Goal: Task Accomplishment & Management: Complete application form

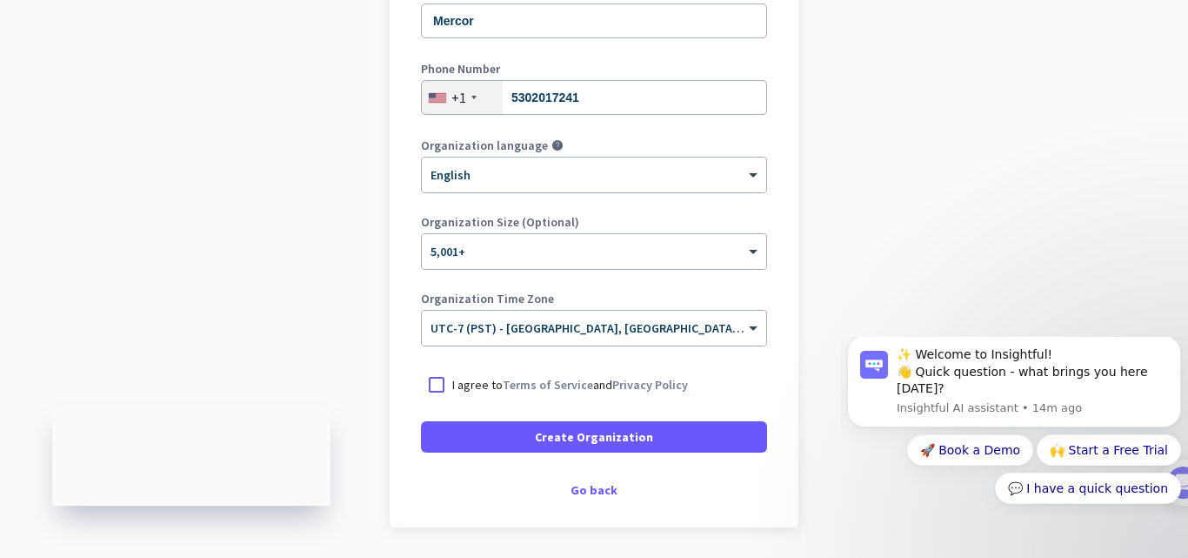
scroll to position [281, 0]
click at [421, 392] on div at bounding box center [436, 383] width 31 height 31
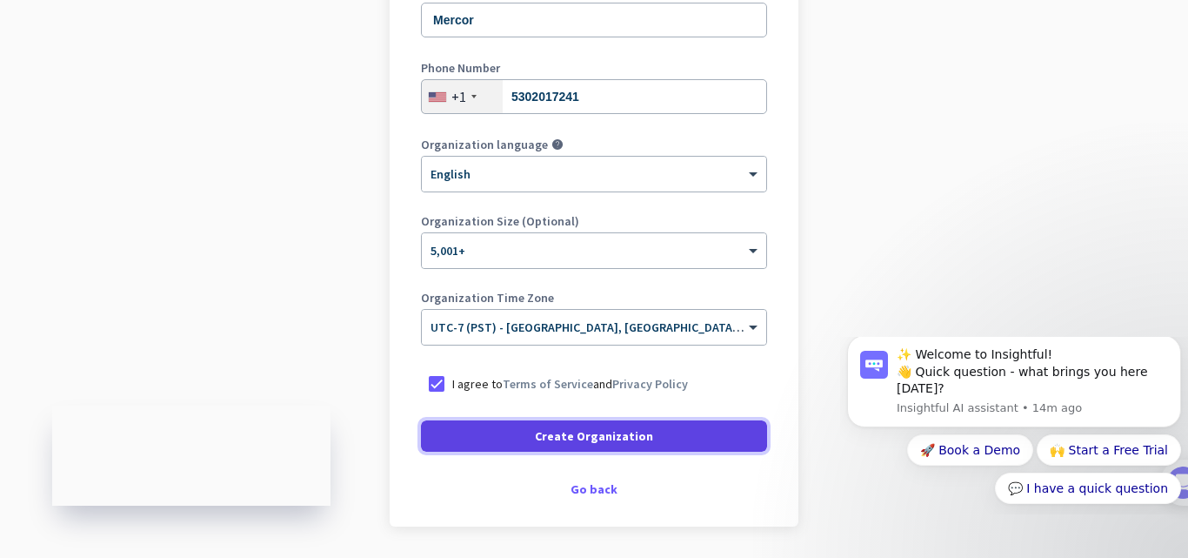
click at [620, 447] on span at bounding box center [594, 436] width 346 height 42
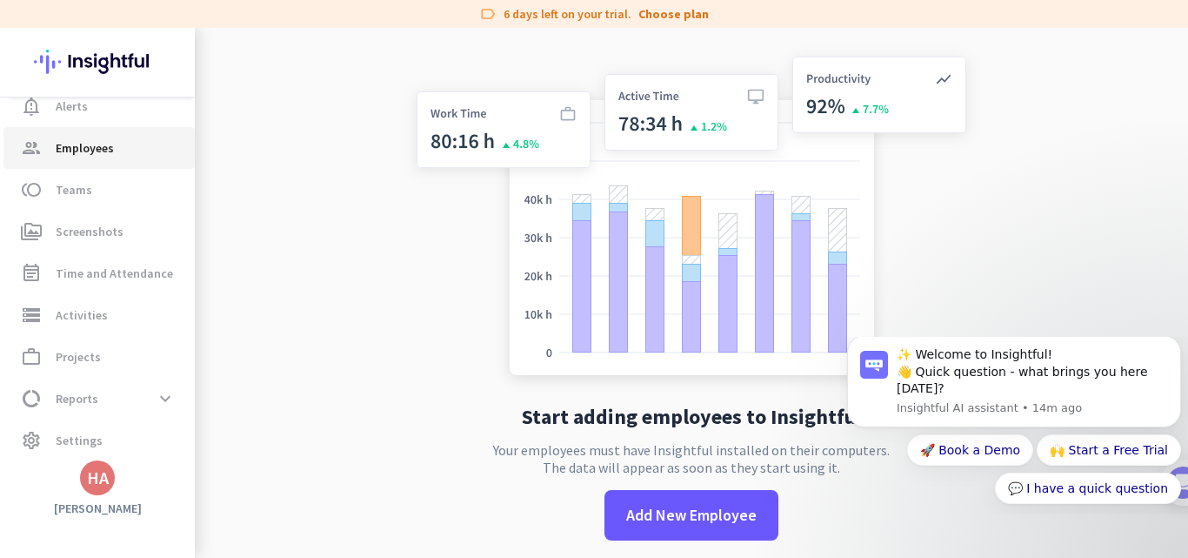
scroll to position [110, 0]
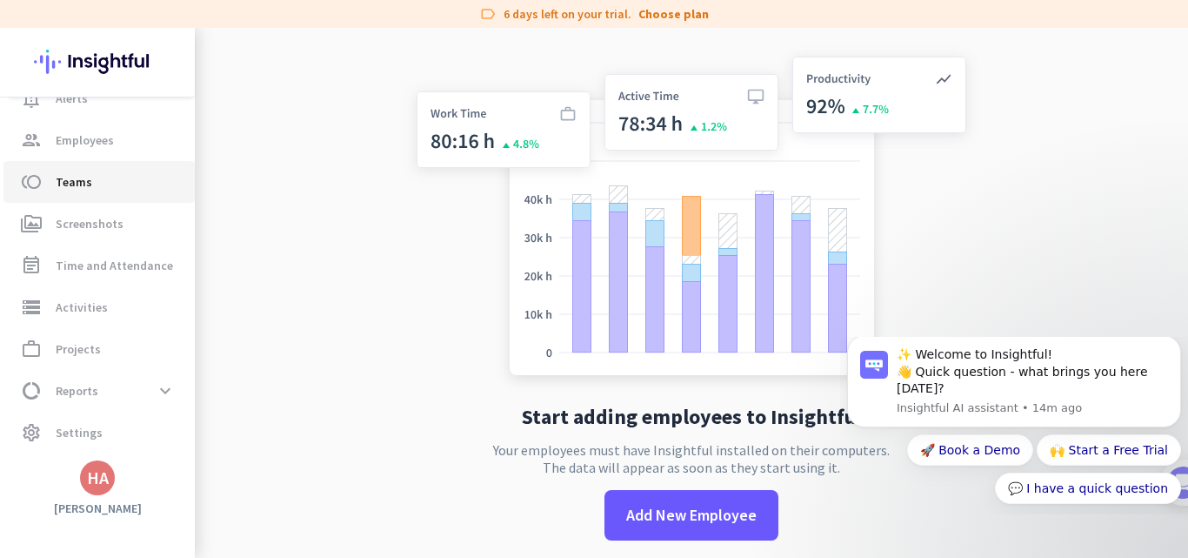
click at [50, 170] on link "toll Teams" at bounding box center [98, 182] width 191 height 42
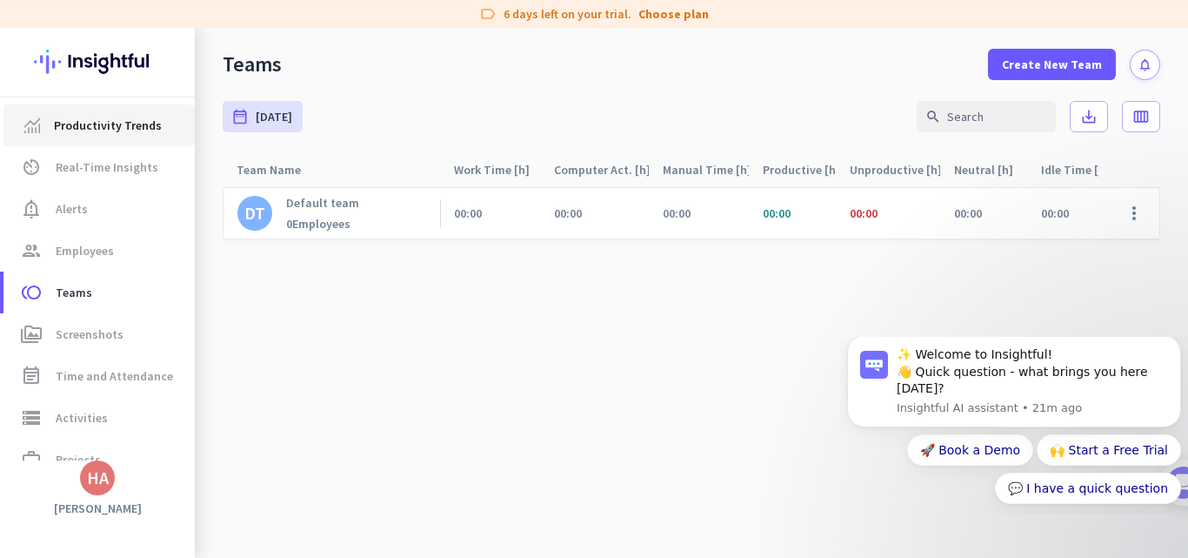
click at [44, 133] on span "Productivity Trends" at bounding box center [99, 125] width 164 height 21
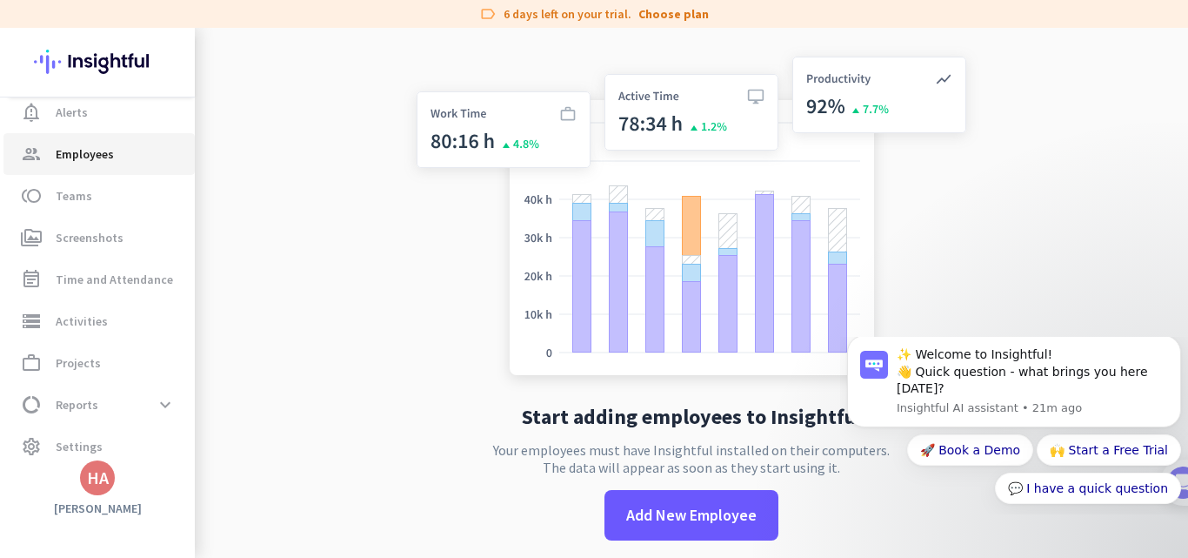
scroll to position [110, 0]
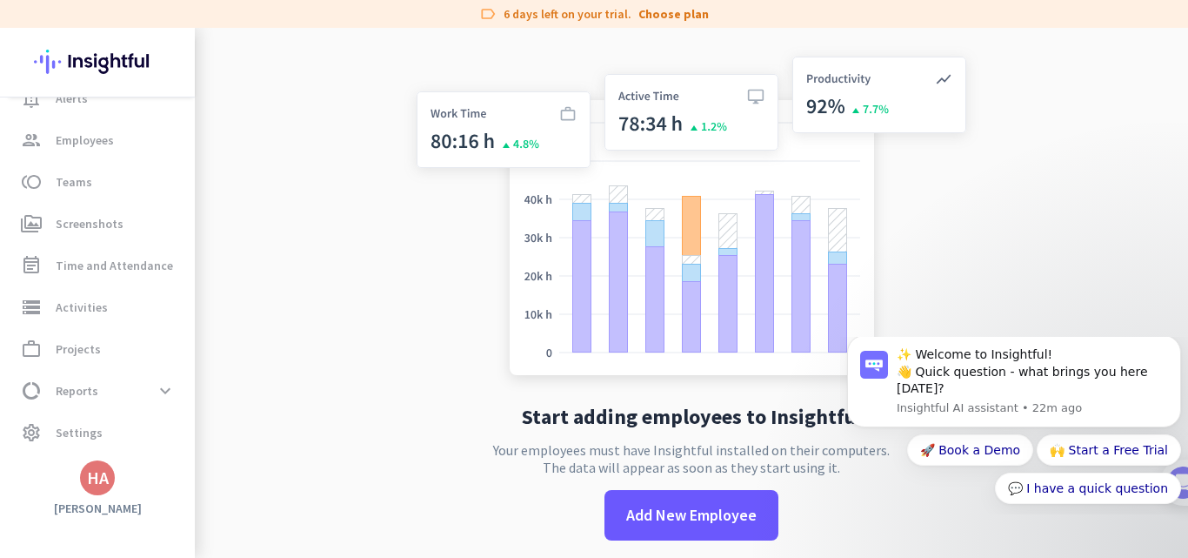
click at [507, 126] on img at bounding box center [692, 219] width 576 height 346
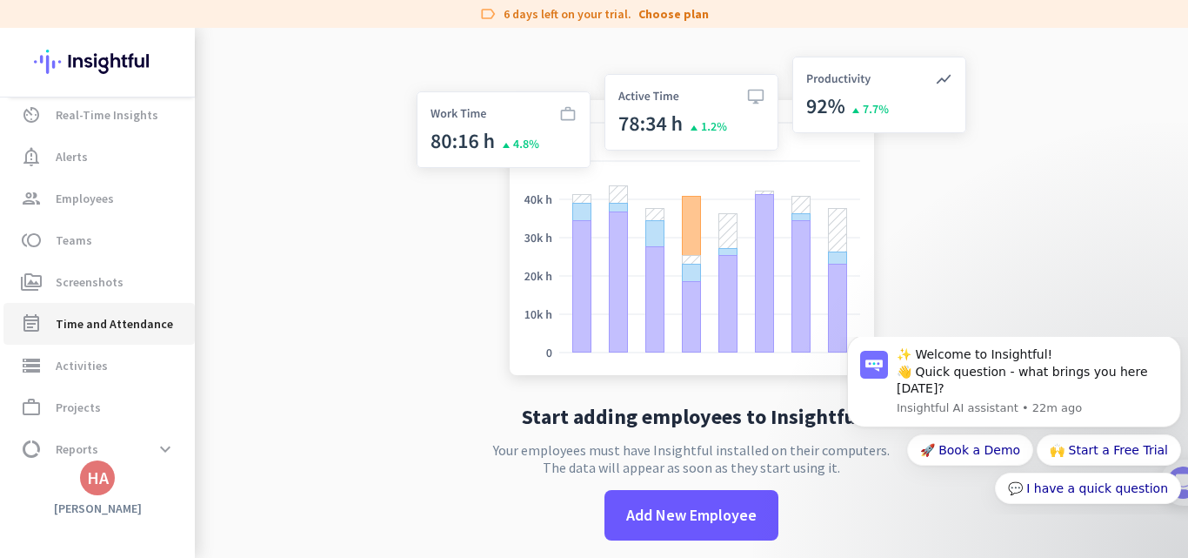
scroll to position [42, 0]
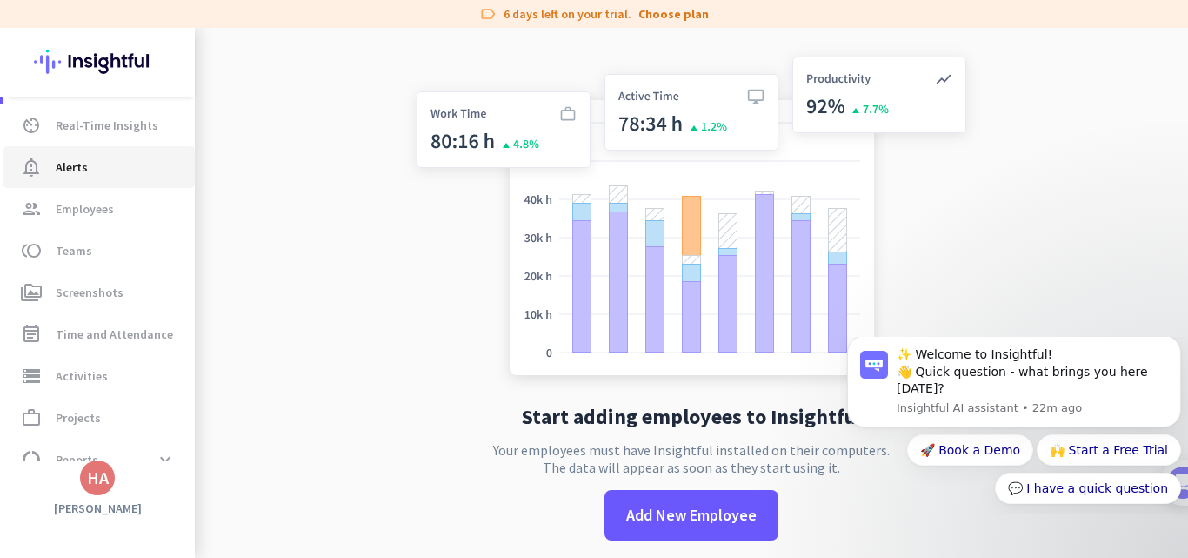
click at [75, 178] on link "notification_important Alerts" at bounding box center [98, 167] width 191 height 42
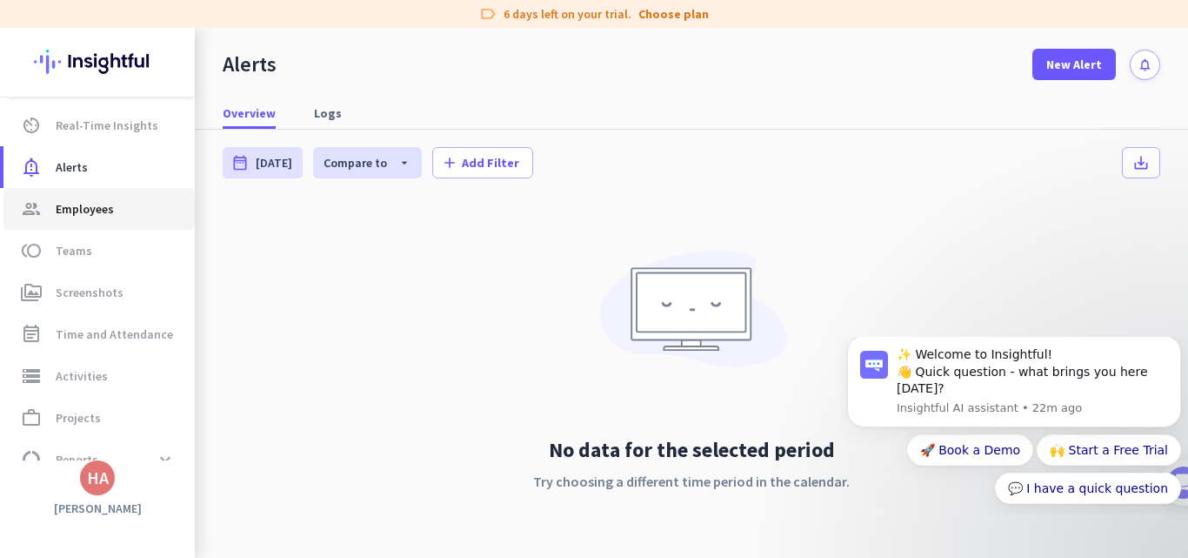
click at [64, 201] on span "Employees" at bounding box center [85, 208] width 58 height 21
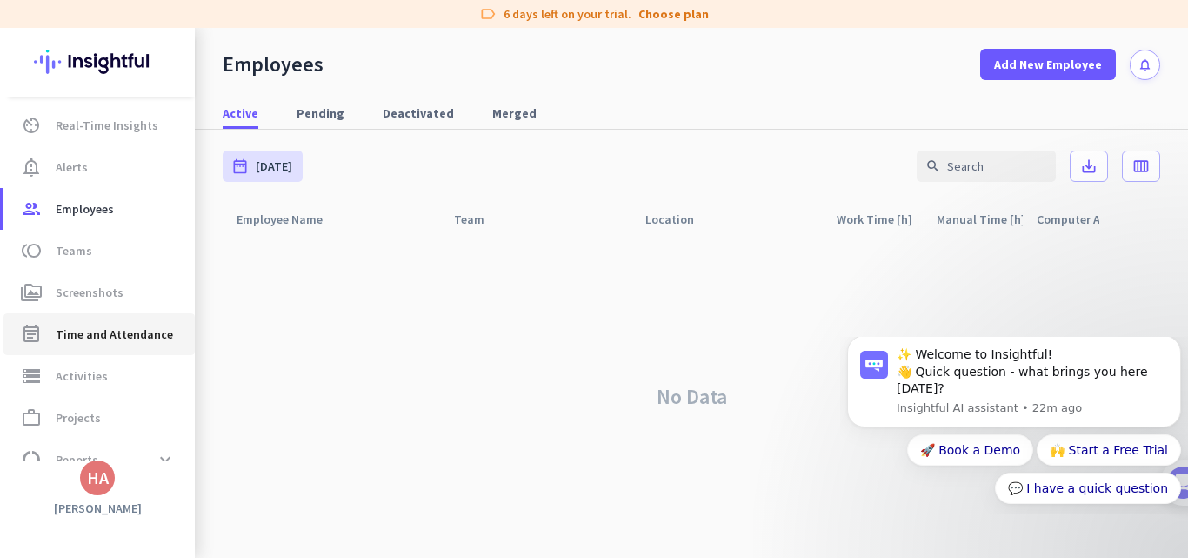
click at [43, 314] on link "event_note Time and Attendance" at bounding box center [98, 334] width 191 height 42
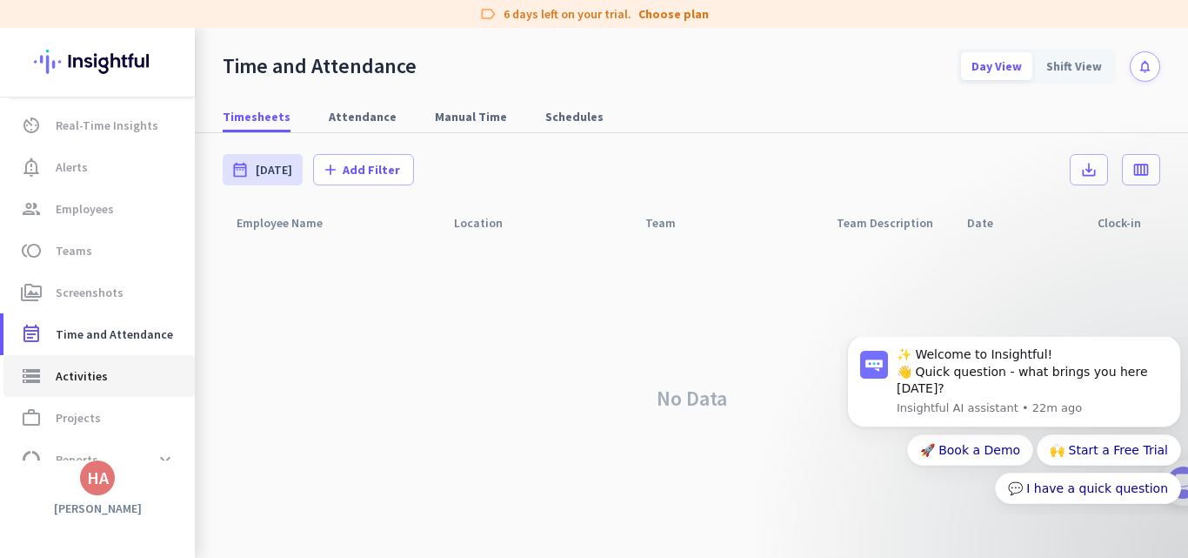
click at [47, 357] on link "storage Activities" at bounding box center [98, 376] width 191 height 42
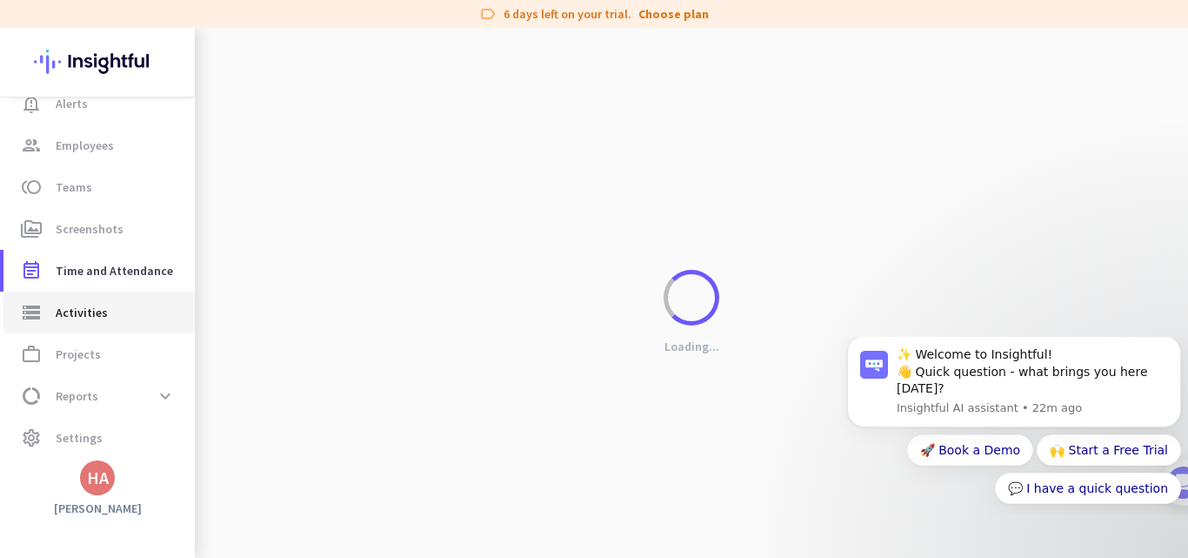
scroll to position [110, 0]
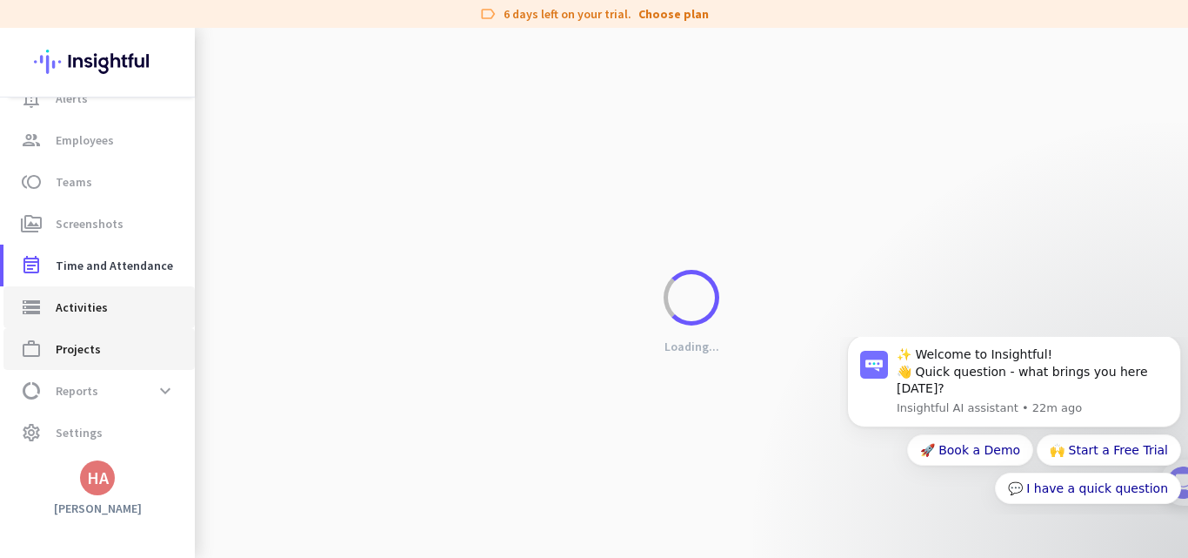
click at [47, 357] on span "work_outline Projects" at bounding box center [99, 348] width 164 height 21
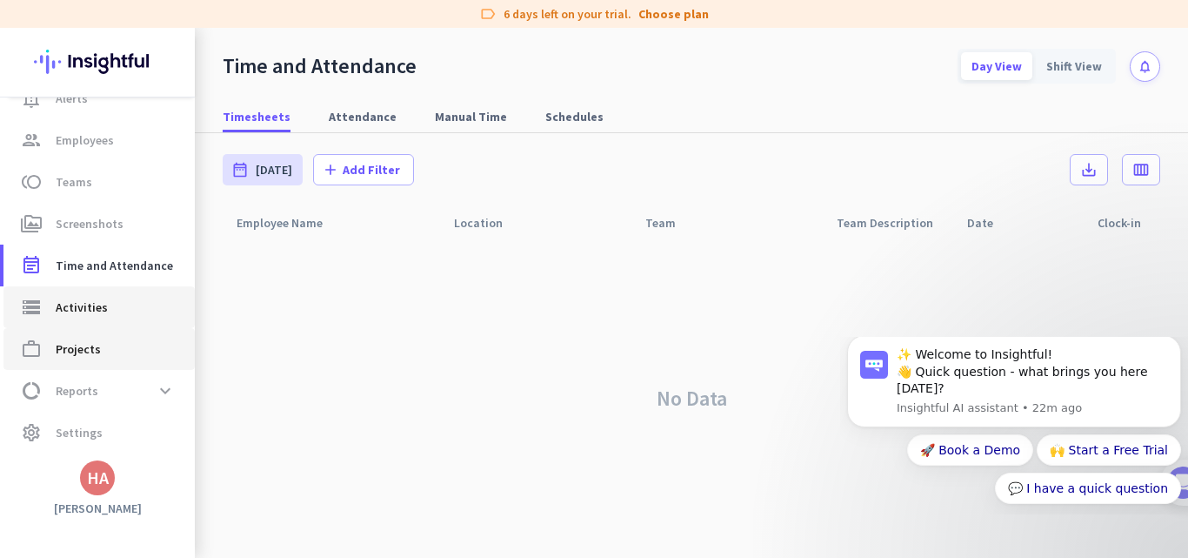
type input "[DATE] - [DATE]"
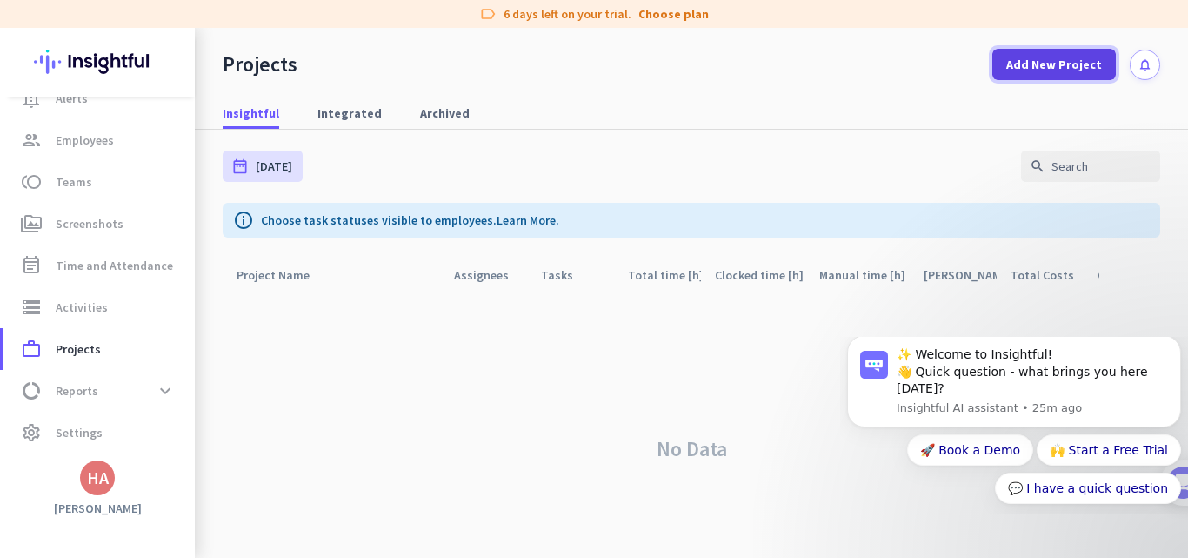
click at [1007, 57] on span "Add New Project" at bounding box center [1054, 64] width 96 height 17
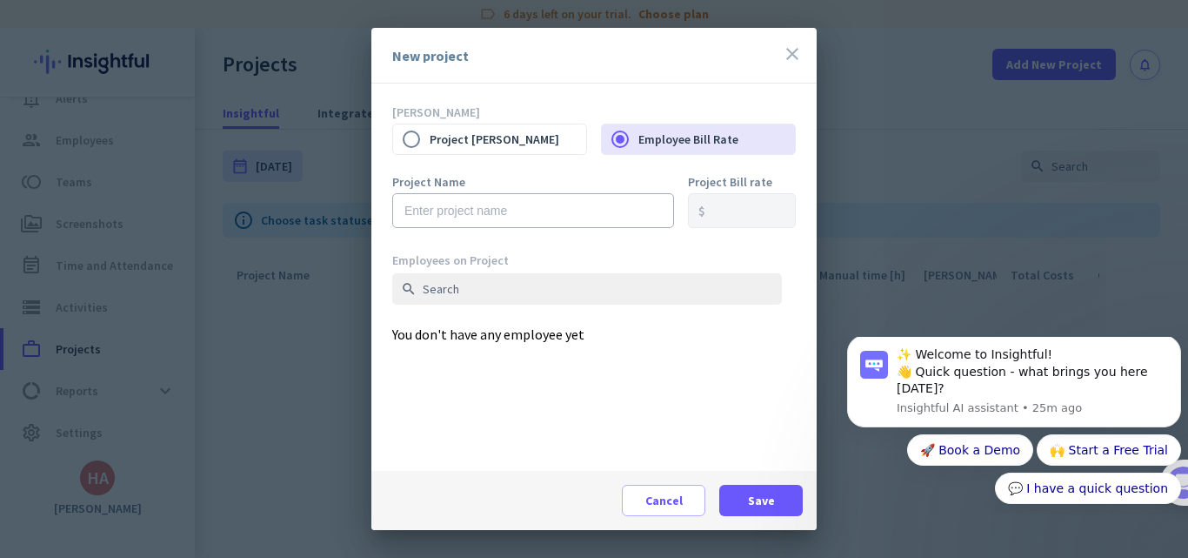
click at [322, 286] on div at bounding box center [594, 279] width 1188 height 558
